Goal: Information Seeking & Learning: Learn about a topic

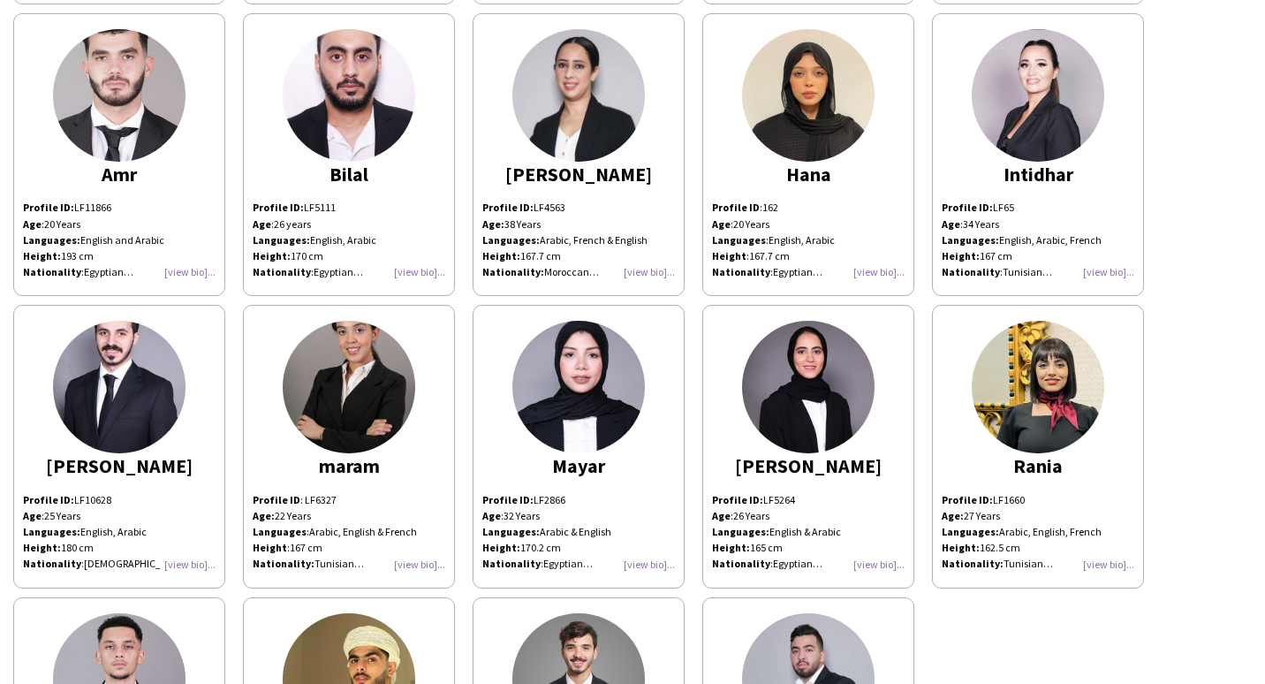
scroll to position [442, 0]
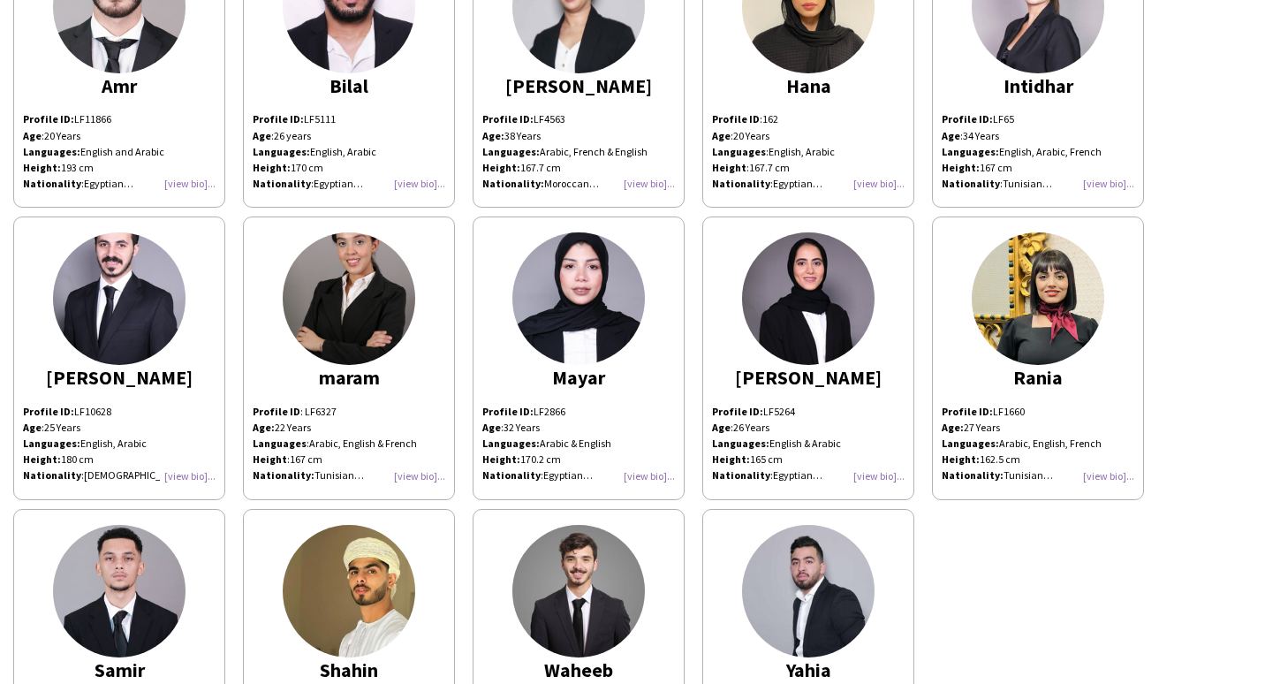
click at [1012, 302] on img at bounding box center [1037, 298] width 132 height 132
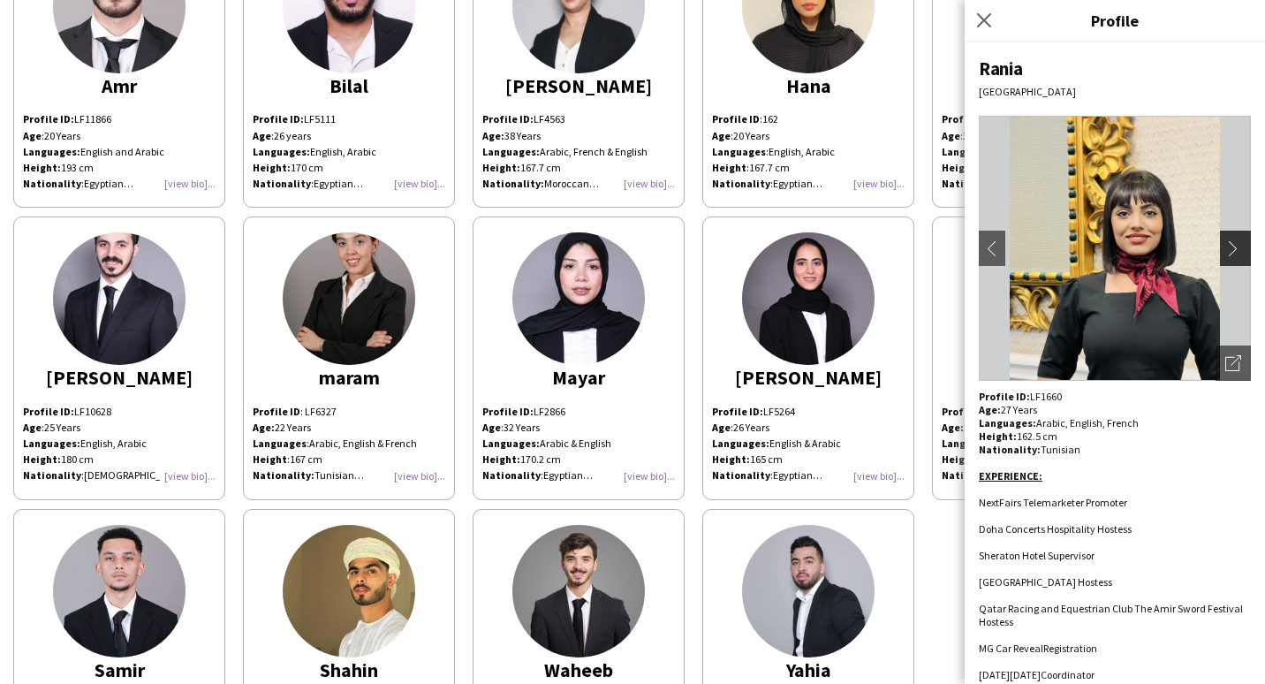
click at [1234, 252] on app-icon "chevron-right" at bounding box center [1237, 248] width 25 height 16
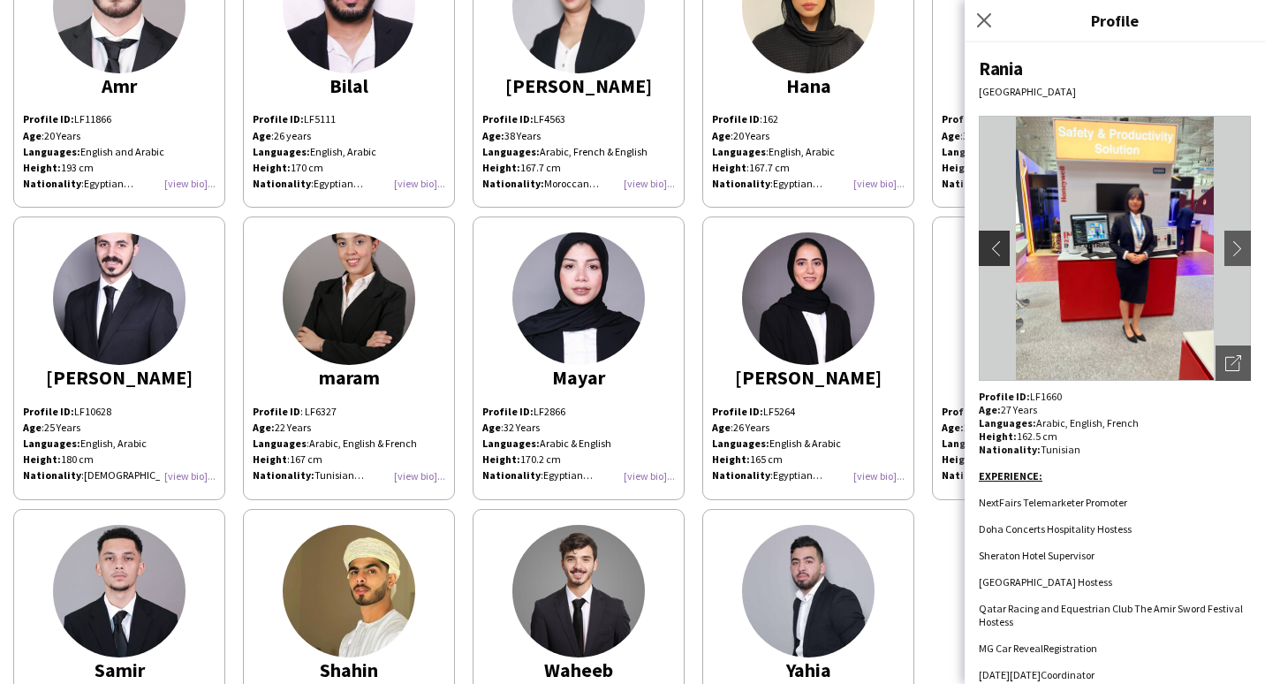
click at [987, 249] on app-icon "chevron-left" at bounding box center [991, 248] width 25 height 16
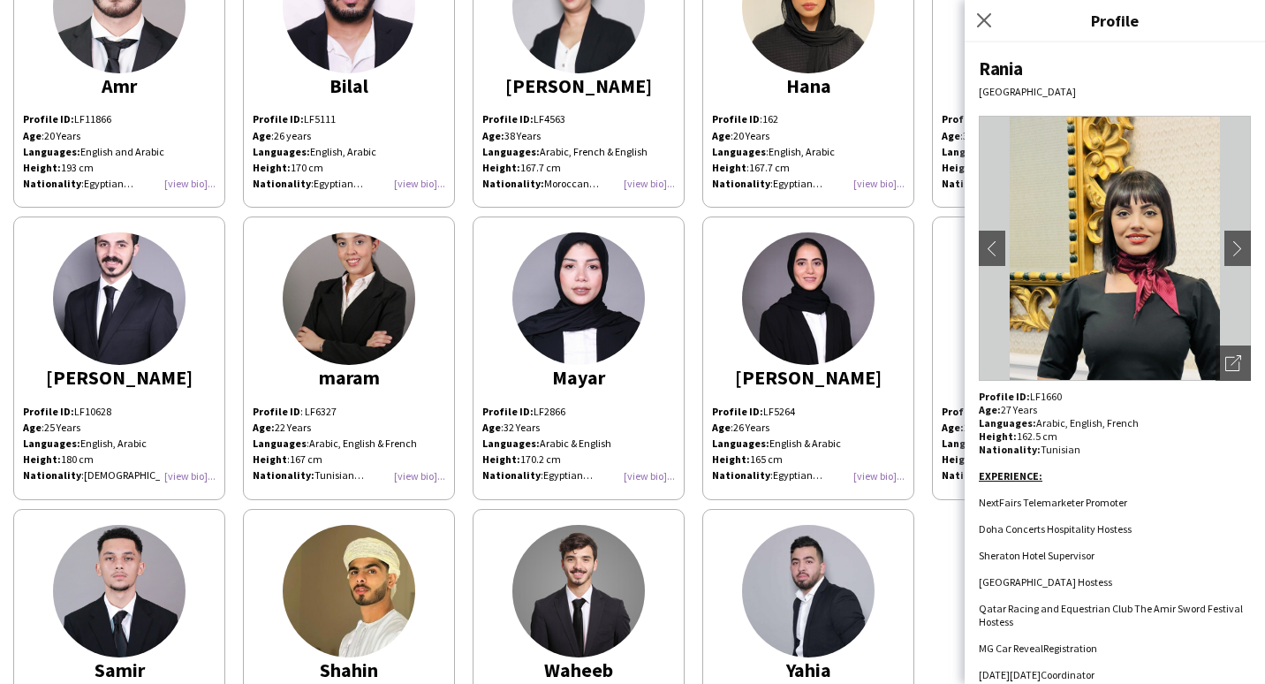
click at [916, 237] on div "[PERSON_NAME] Profile ID: LF2395 Age: [DEMOGRAPHIC_DATA] years Languages: Arabi…" at bounding box center [632, 208] width 1238 height 1167
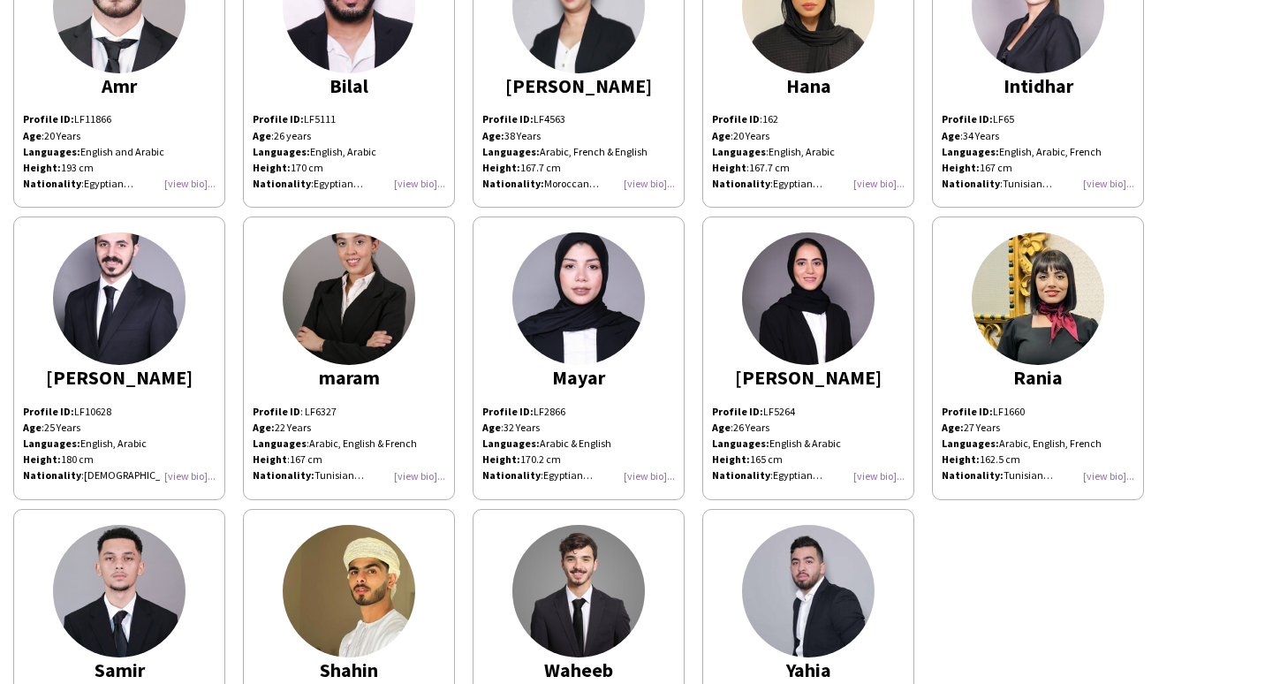
scroll to position [353, 0]
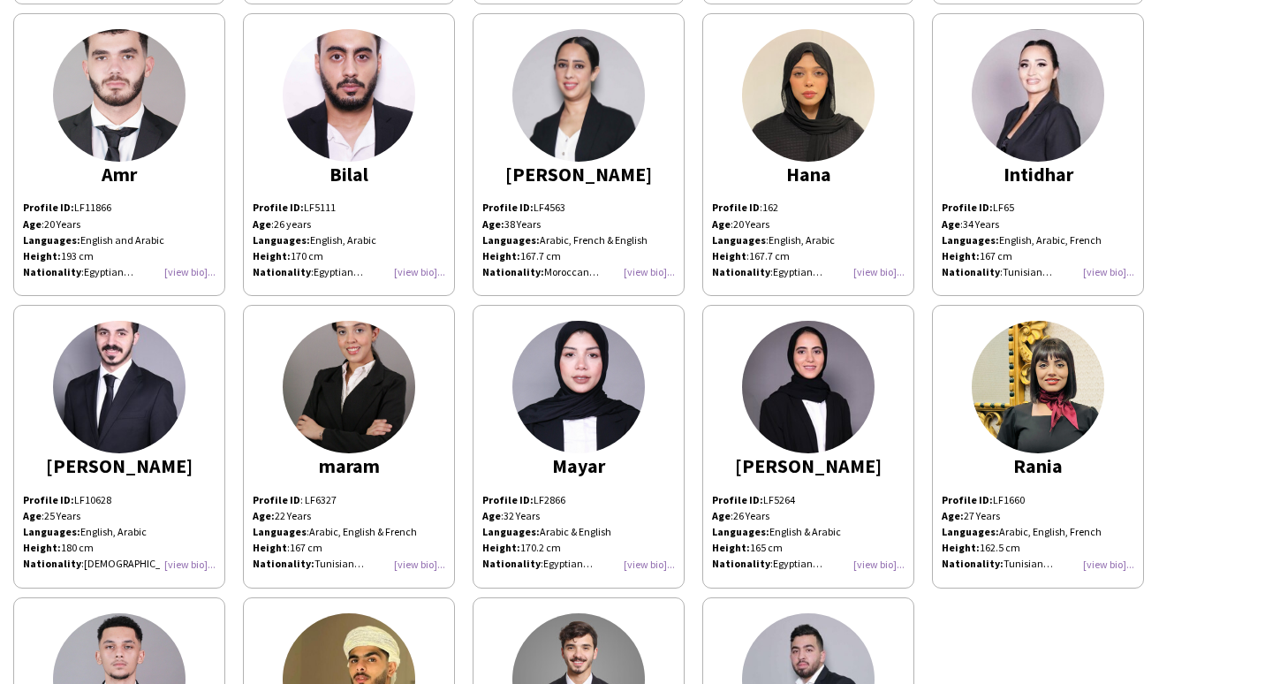
click at [344, 393] on img at bounding box center [349, 387] width 132 height 132
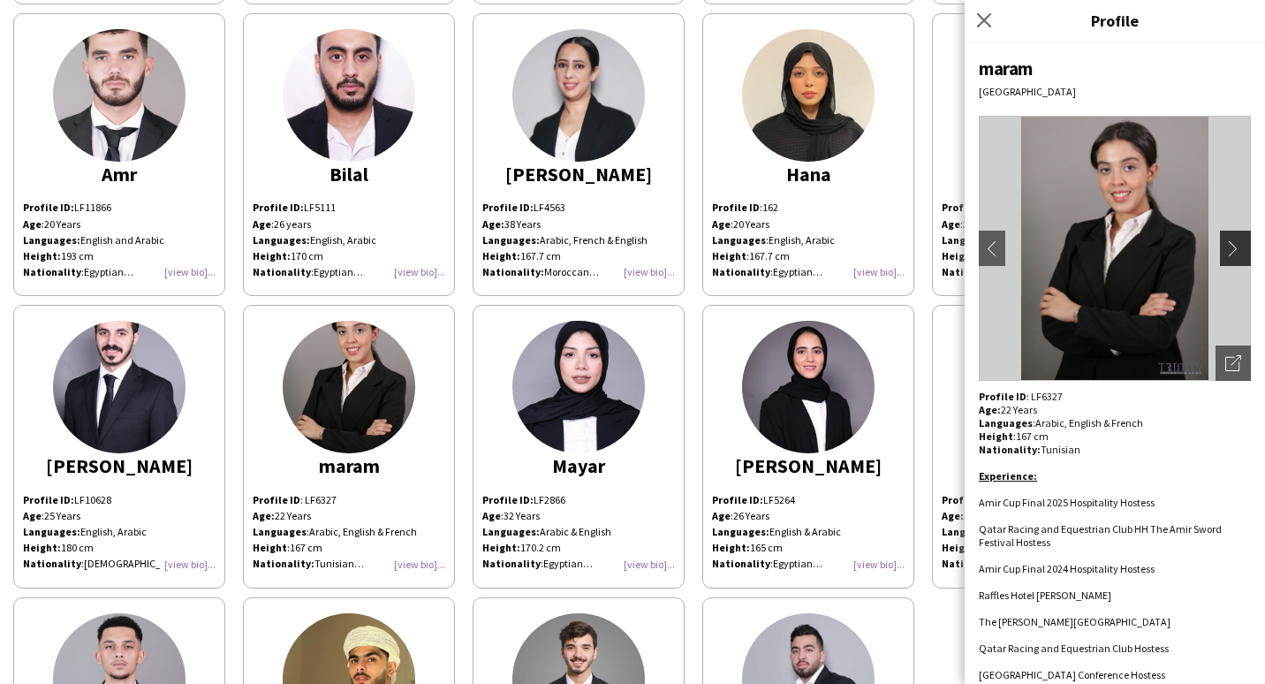
click at [1230, 231] on button "chevron-right" at bounding box center [1237, 247] width 35 height 35
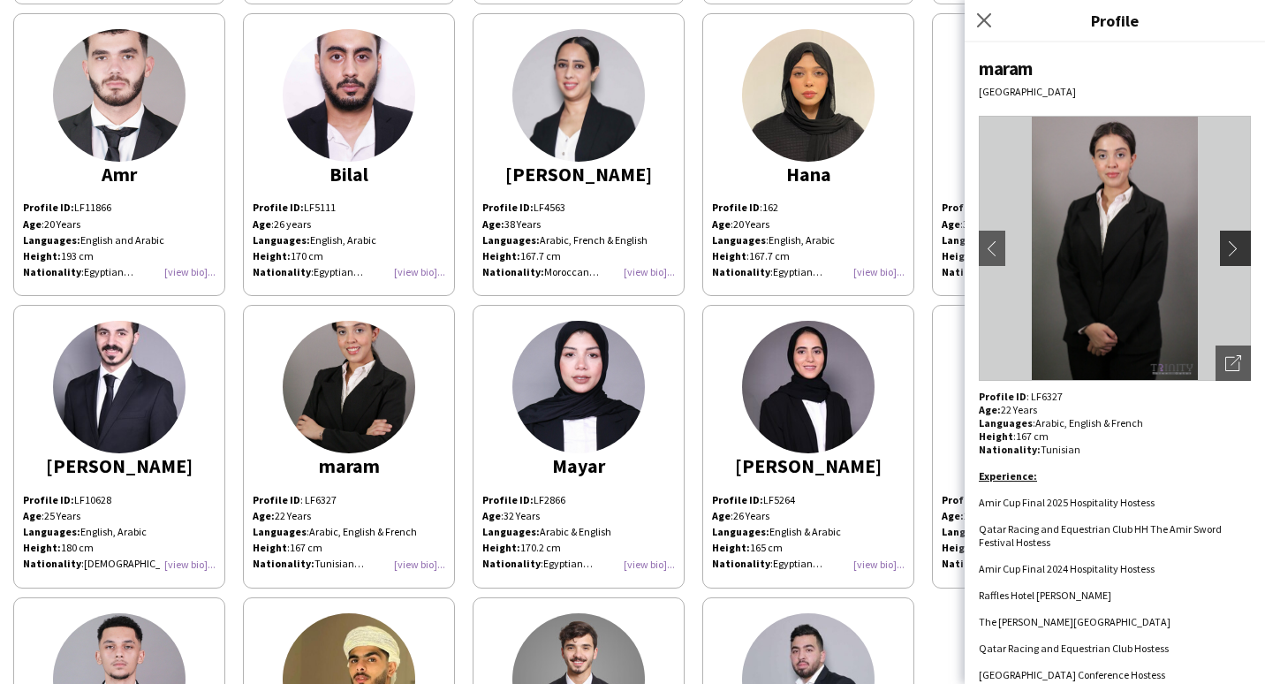
click at [1225, 247] on app-icon "chevron-right" at bounding box center [1237, 248] width 25 height 16
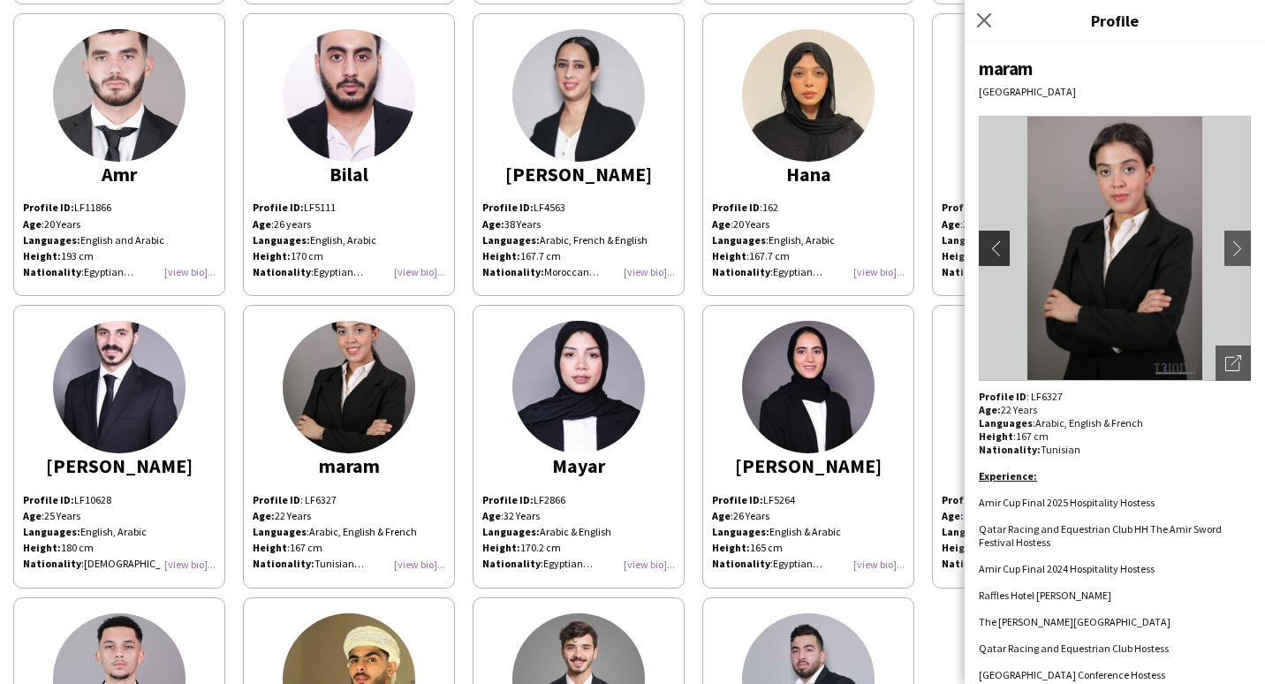
click at [987, 248] on app-icon "chevron-left" at bounding box center [991, 248] width 25 height 16
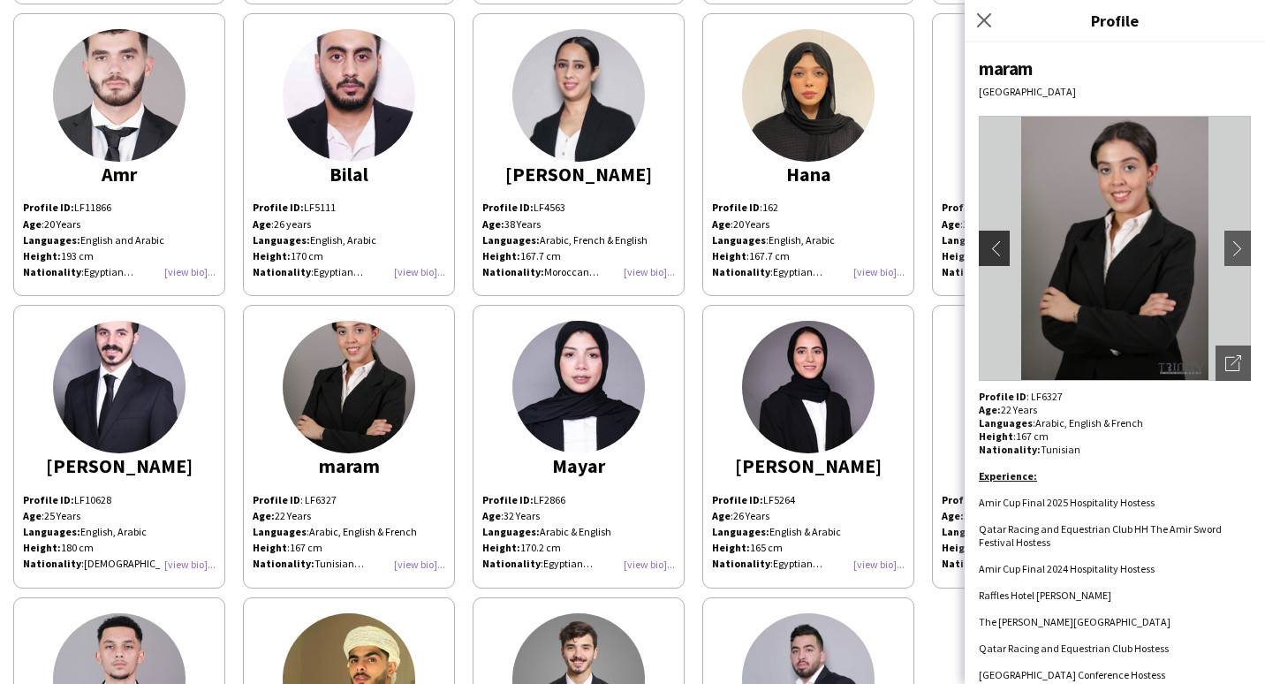
click at [987, 248] on app-icon "chevron-left" at bounding box center [991, 248] width 25 height 16
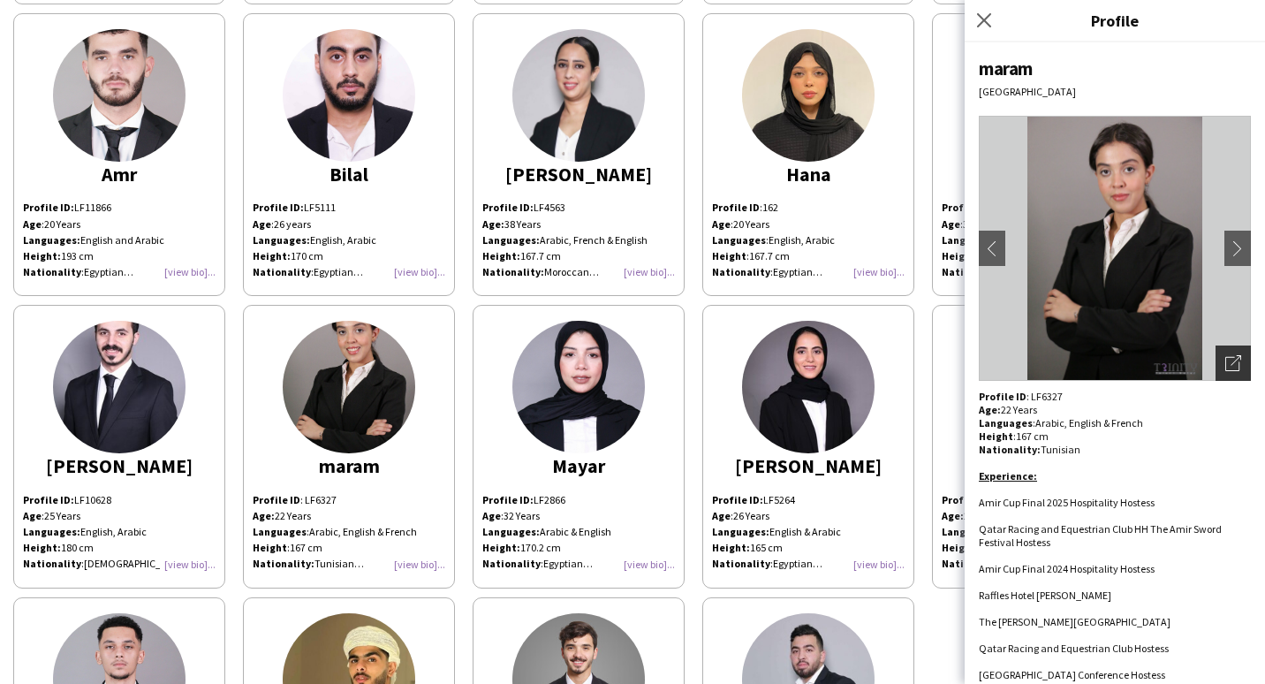
click at [1232, 370] on div "Open photos pop-in" at bounding box center [1232, 362] width 35 height 35
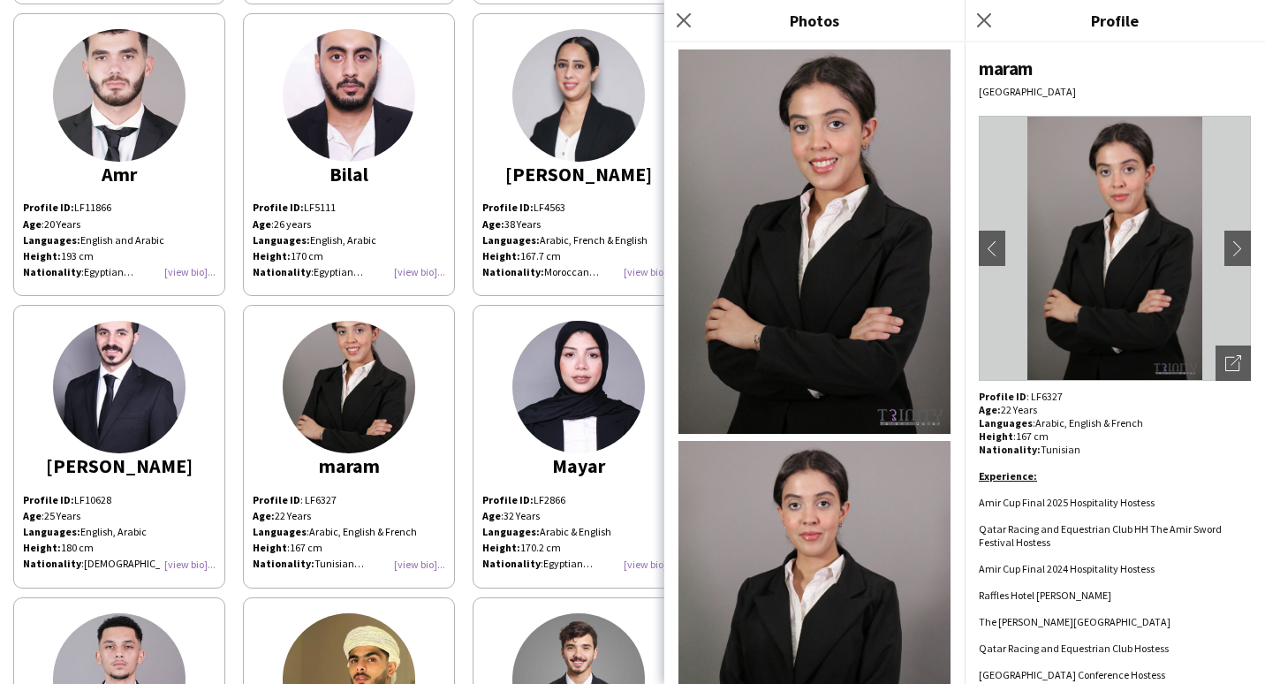
scroll to position [133, 0]
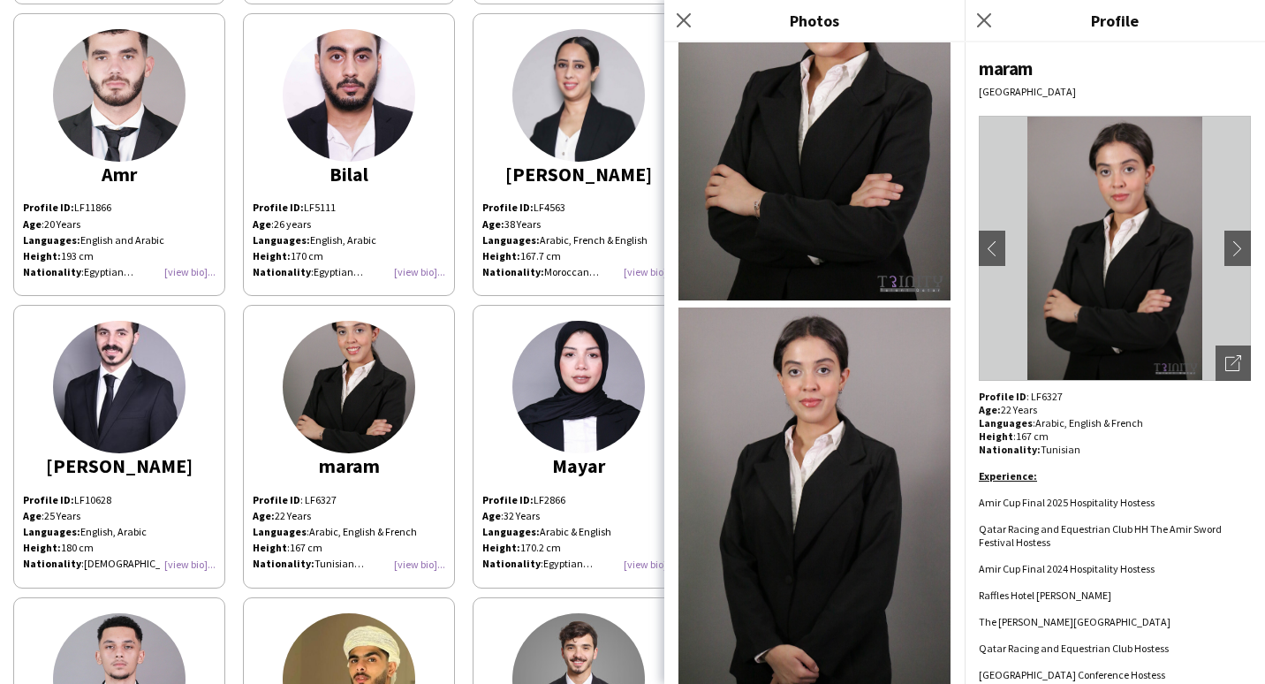
click at [593, 176] on div "[PERSON_NAME]" at bounding box center [578, 174] width 193 height 16
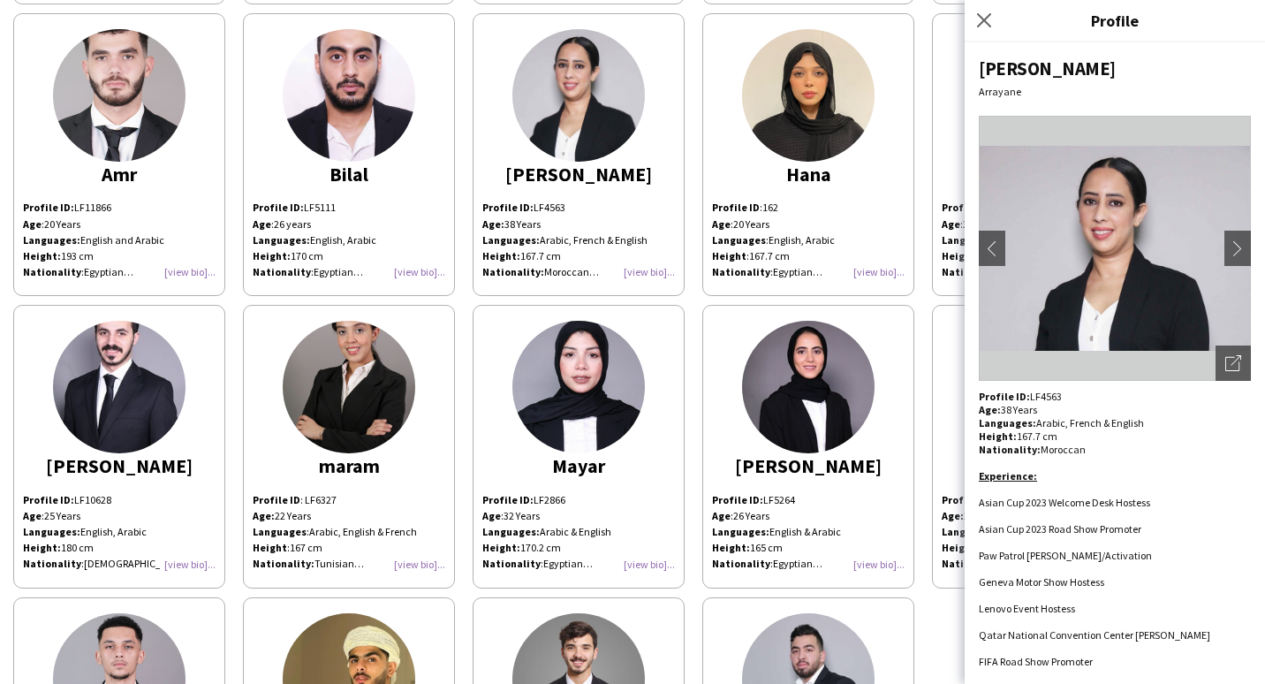
click at [607, 381] on img at bounding box center [578, 387] width 132 height 132
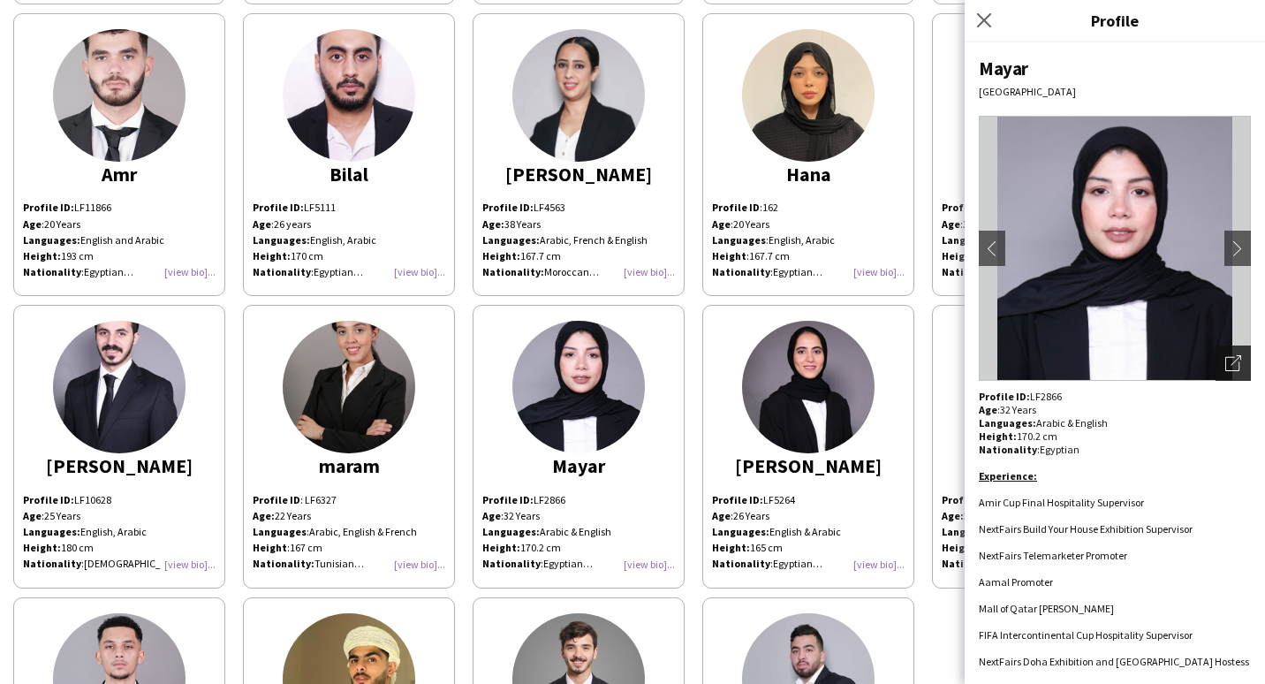
click at [1226, 364] on icon at bounding box center [1232, 364] width 14 height 14
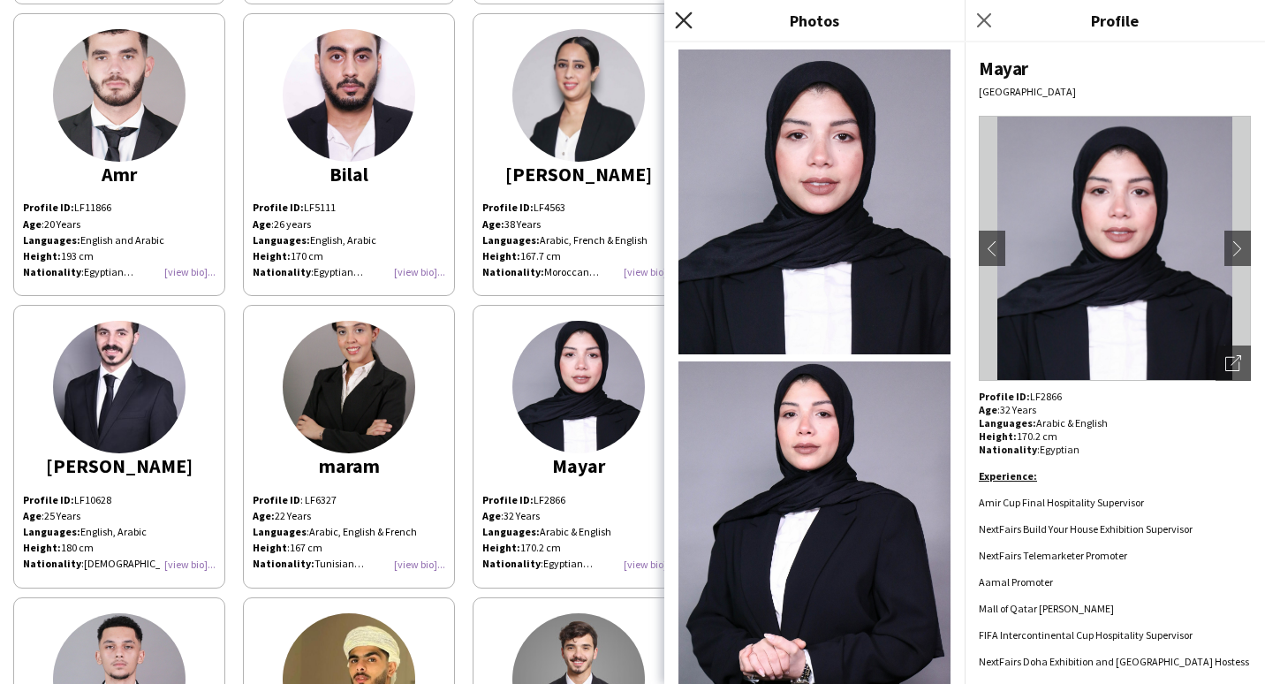
click at [685, 19] on icon at bounding box center [683, 19] width 17 height 17
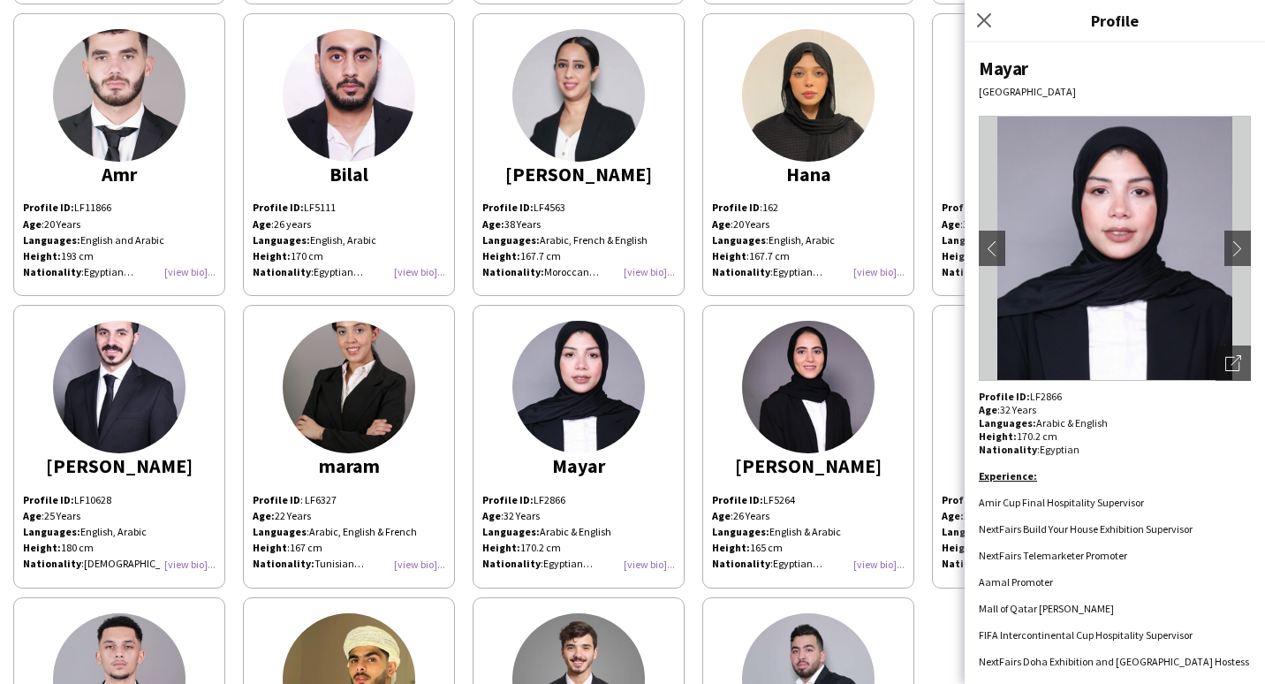
click at [838, 410] on img at bounding box center [808, 387] width 132 height 132
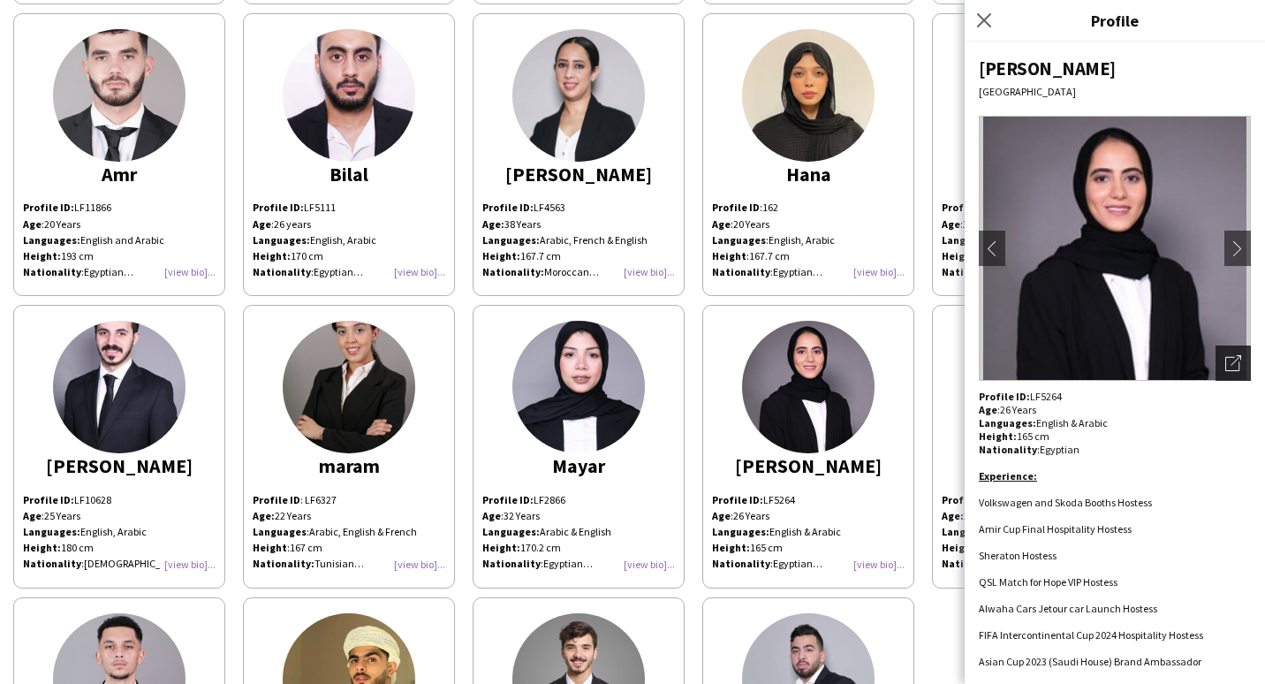
click at [1222, 371] on div "Open photos pop-in" at bounding box center [1232, 362] width 35 height 35
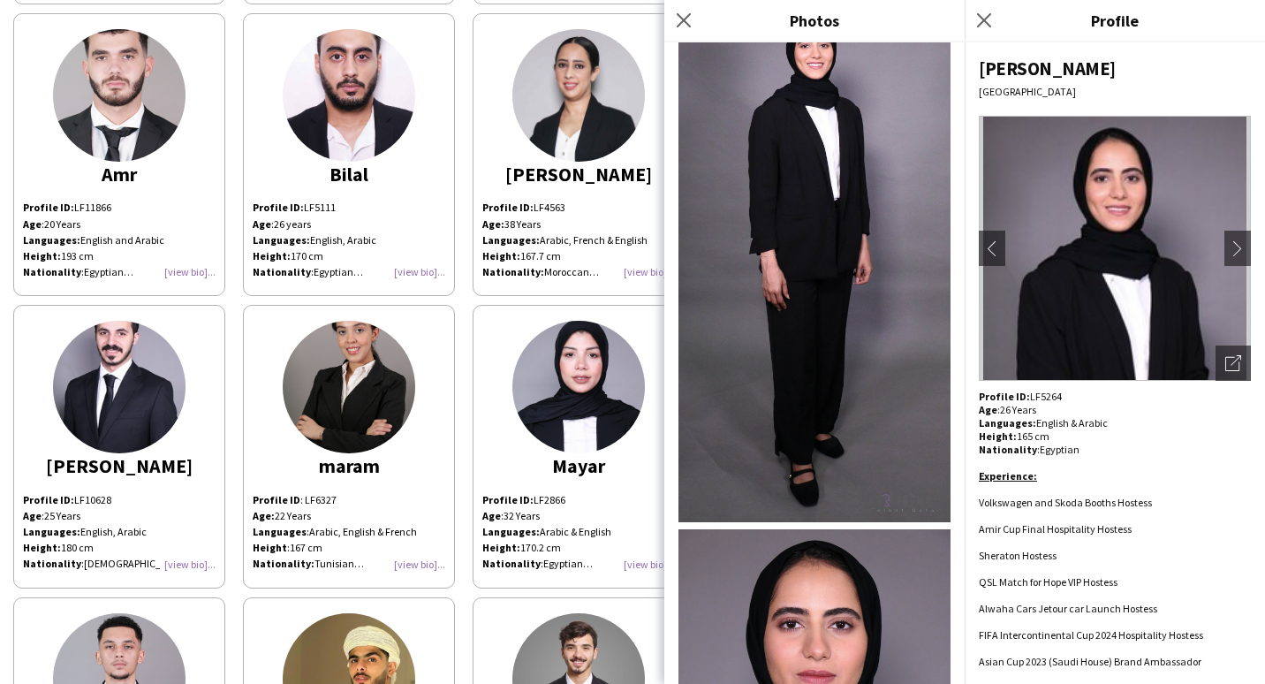
scroll to position [281, 0]
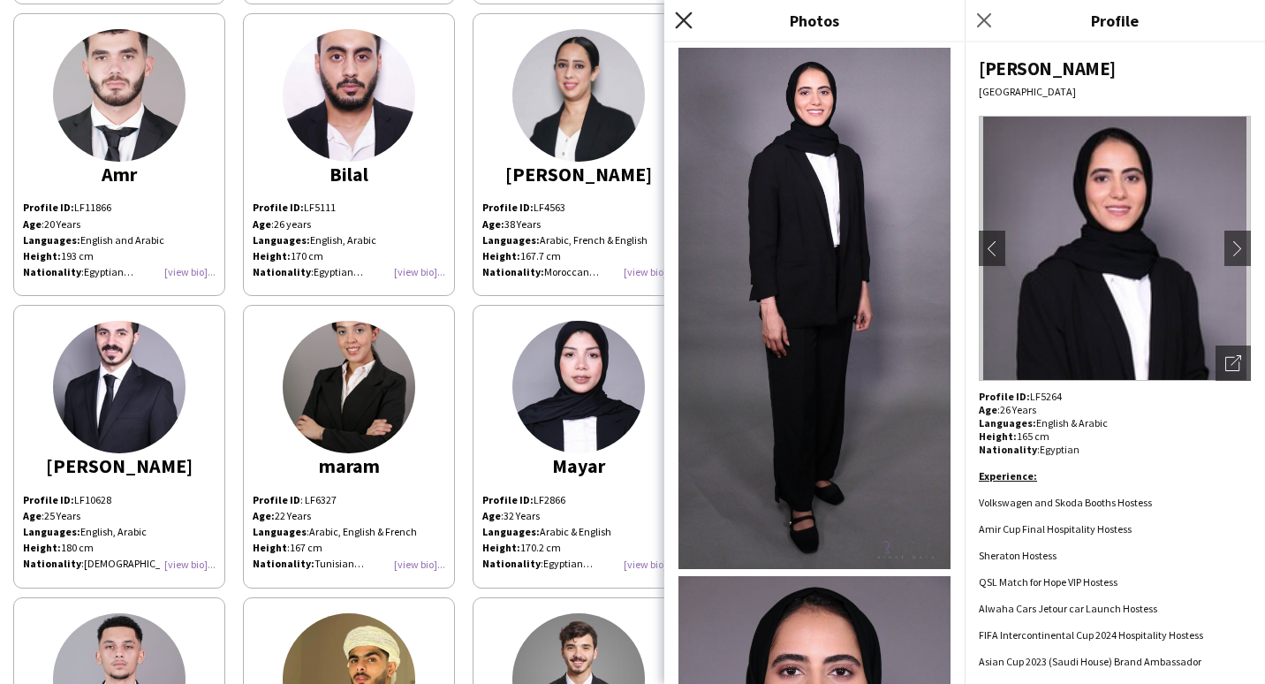
click at [682, 22] on icon at bounding box center [683, 19] width 17 height 17
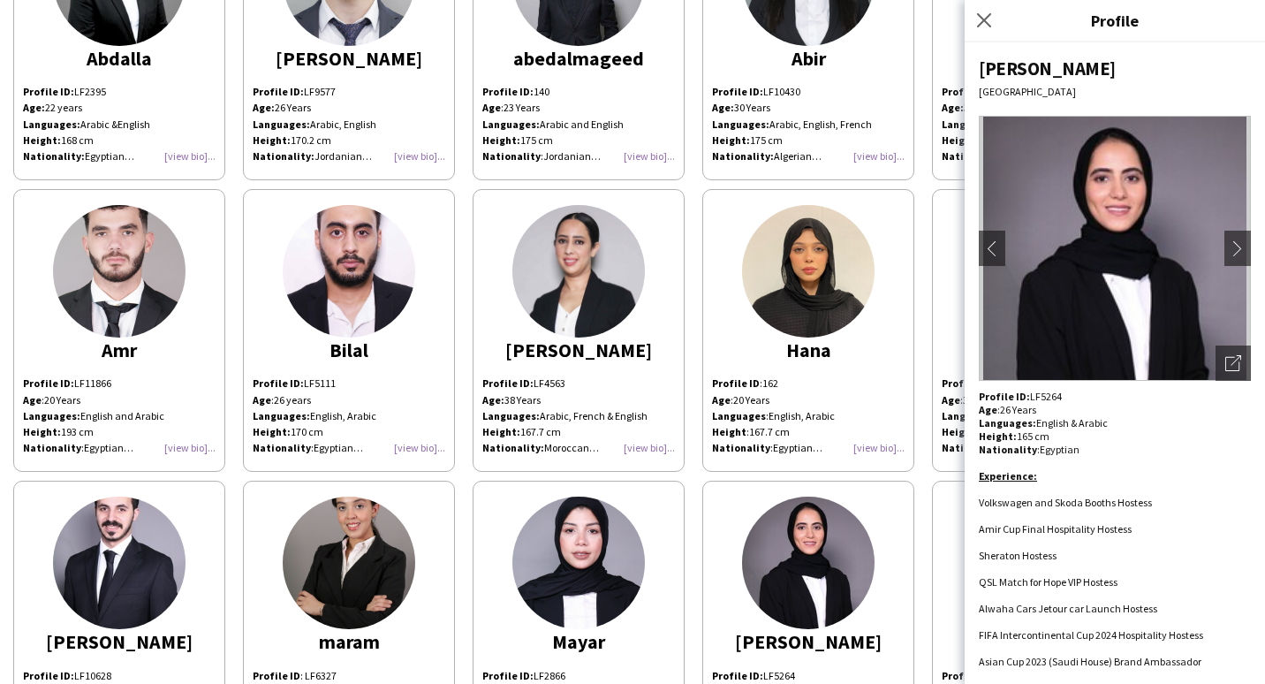
scroll to position [177, 0]
click at [694, 203] on div "[PERSON_NAME] Profile ID: LF2395 Age: [DEMOGRAPHIC_DATA] years Languages: Arabi…" at bounding box center [632, 473] width 1238 height 1167
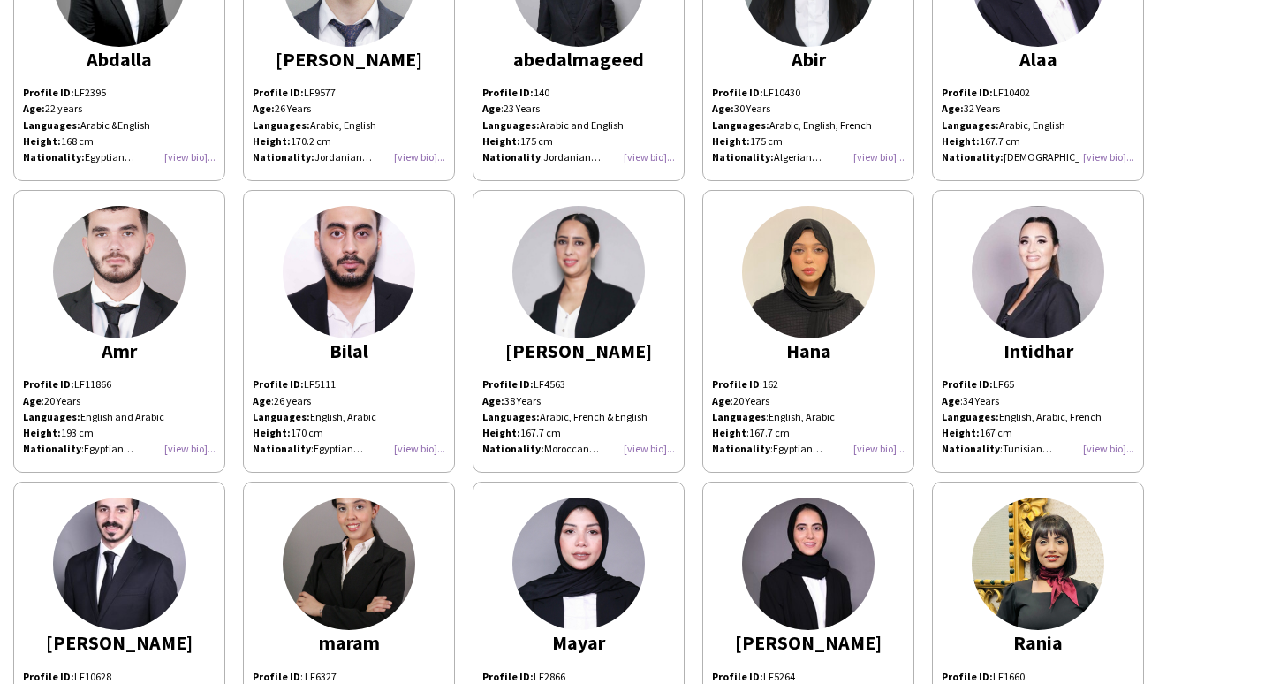
click at [772, 287] on img at bounding box center [808, 272] width 132 height 132
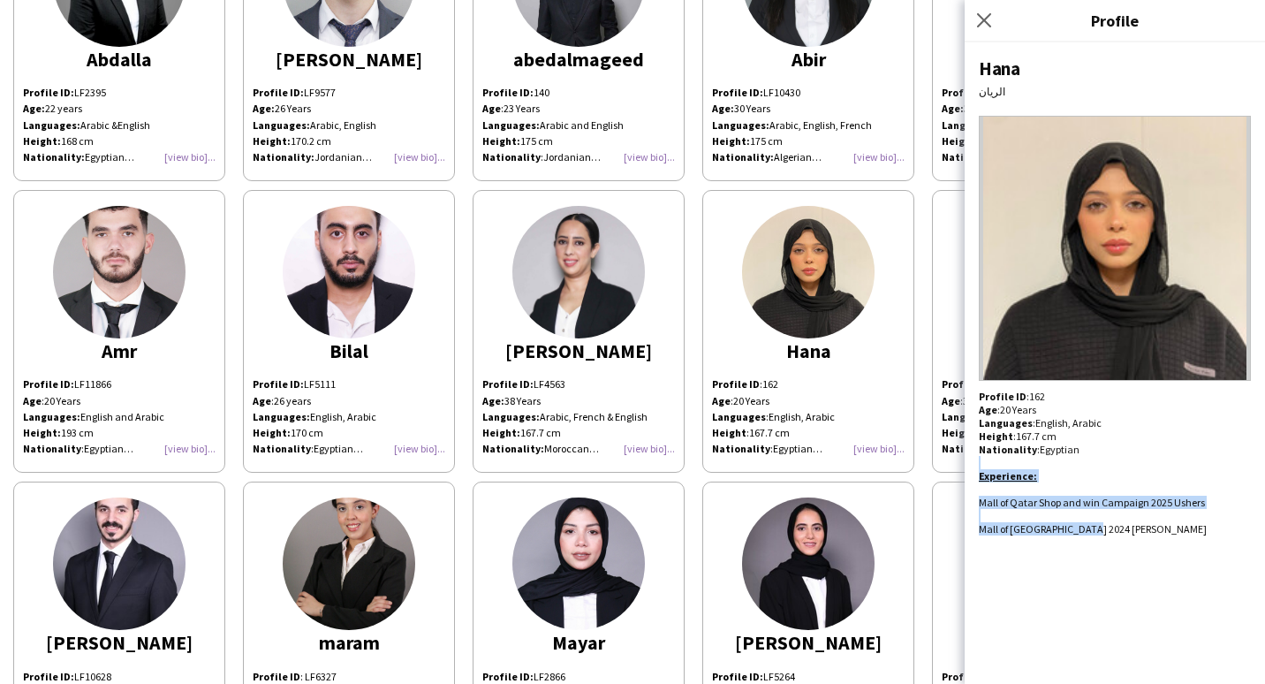
drag, startPoint x: 1086, startPoint y: 539, endPoint x: 987, endPoint y: 450, distance: 132.6
click at [987, 450] on div "[PERSON_NAME] Profile ID : 162 Age : [DEMOGRAPHIC_DATA] Years Languages : Engli…" at bounding box center [1114, 362] width 300 height 641
drag, startPoint x: 987, startPoint y: 450, endPoint x: 1101, endPoint y: 487, distance: 119.8
click at [1101, 487] on p at bounding box center [1114, 488] width 272 height 13
click at [1046, 503] on li "Mall of Qatar Shop and win Campaign 2025 Ushers" at bounding box center [1114, 501] width 272 height 13
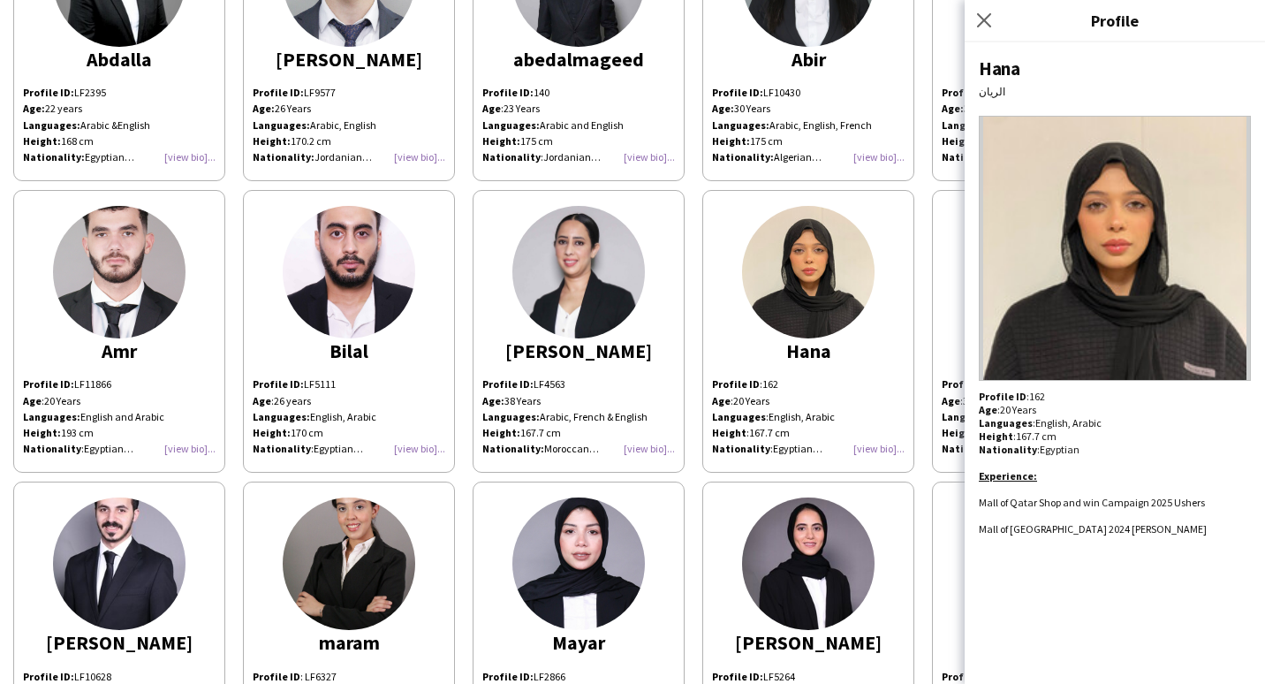
click at [832, 313] on img at bounding box center [808, 272] width 132 height 132
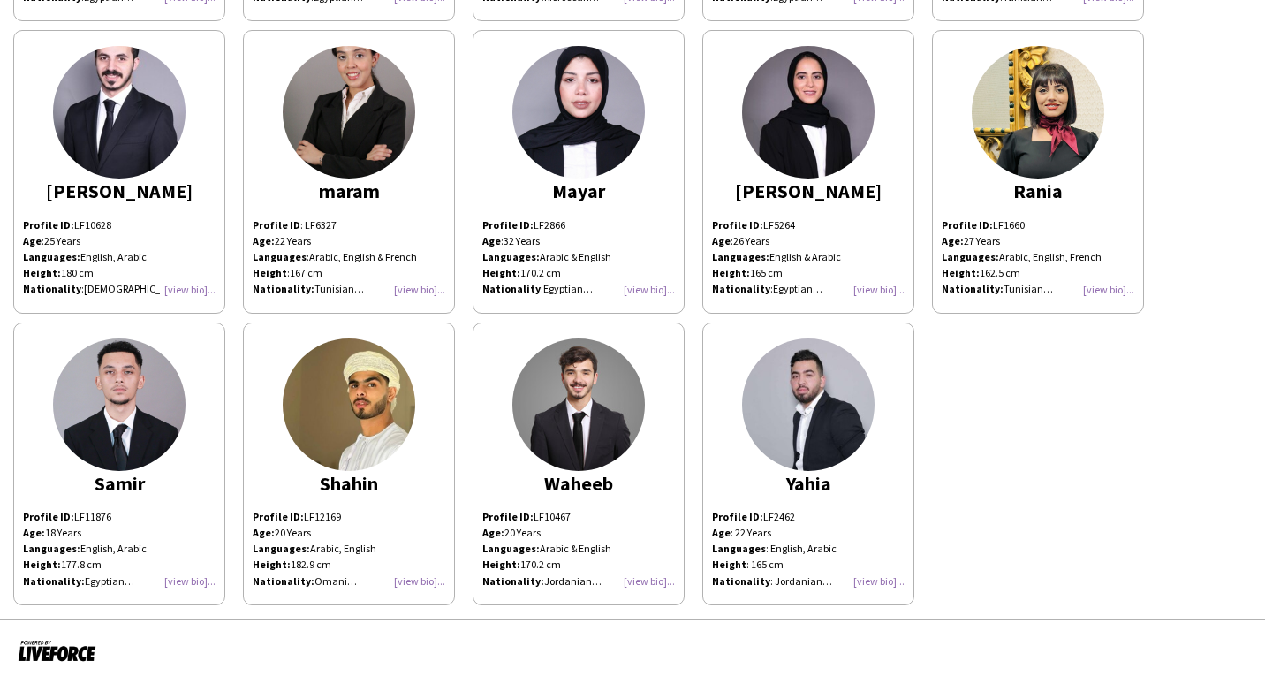
scroll to position [235, 0]
